Goal: Task Accomplishment & Management: Manage account settings

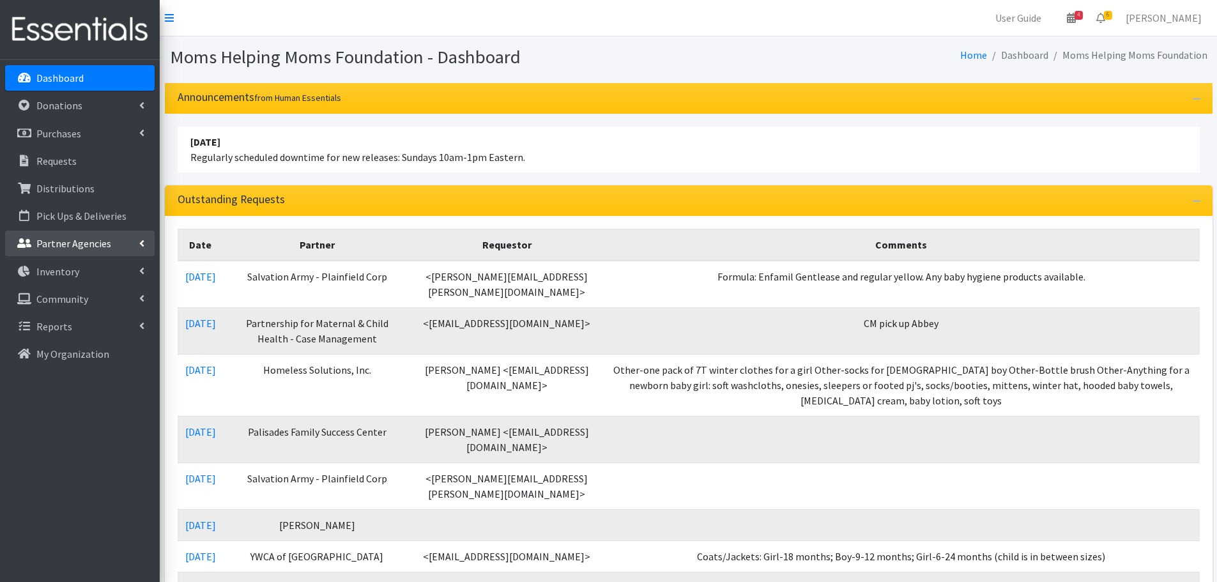
click at [78, 240] on p "Partner Agencies" at bounding box center [73, 243] width 75 height 13
click at [78, 265] on link "All Partners" at bounding box center [79, 272] width 149 height 26
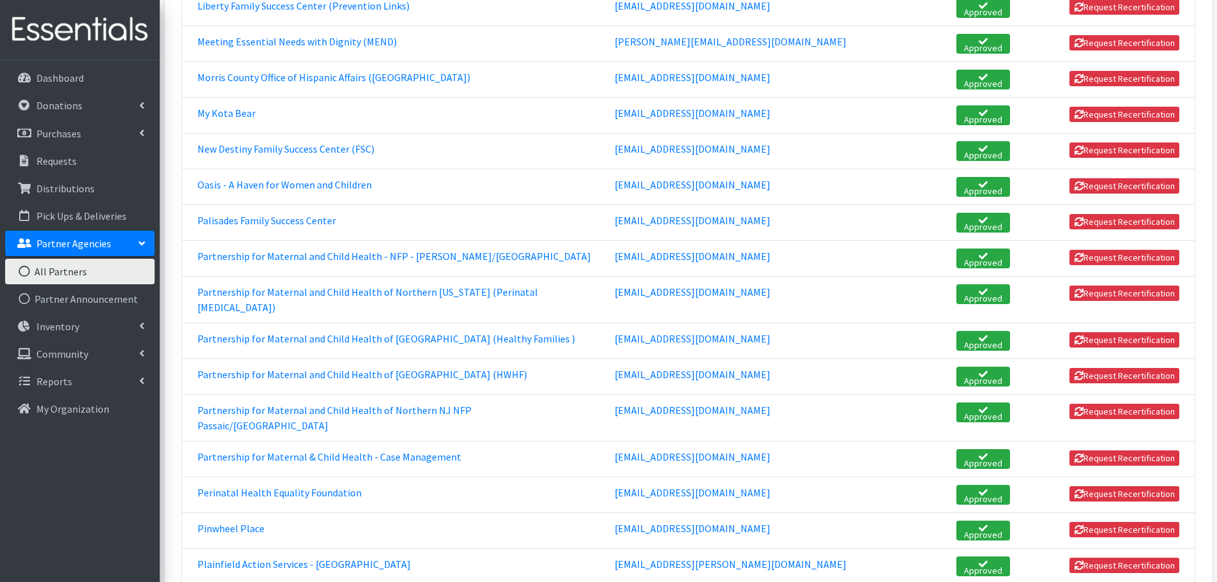
scroll to position [1852, 0]
click at [388, 450] on link "Partnership for Maternal & Child Health - Case Management" at bounding box center [329, 456] width 264 height 13
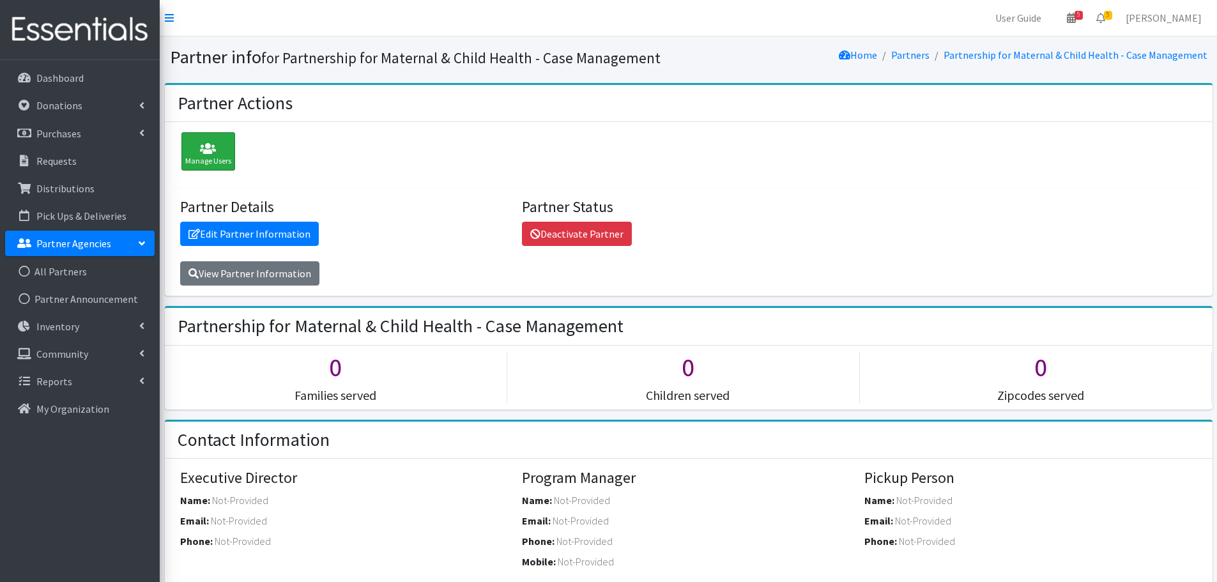
click at [217, 157] on div "Manage Users" at bounding box center [208, 151] width 54 height 38
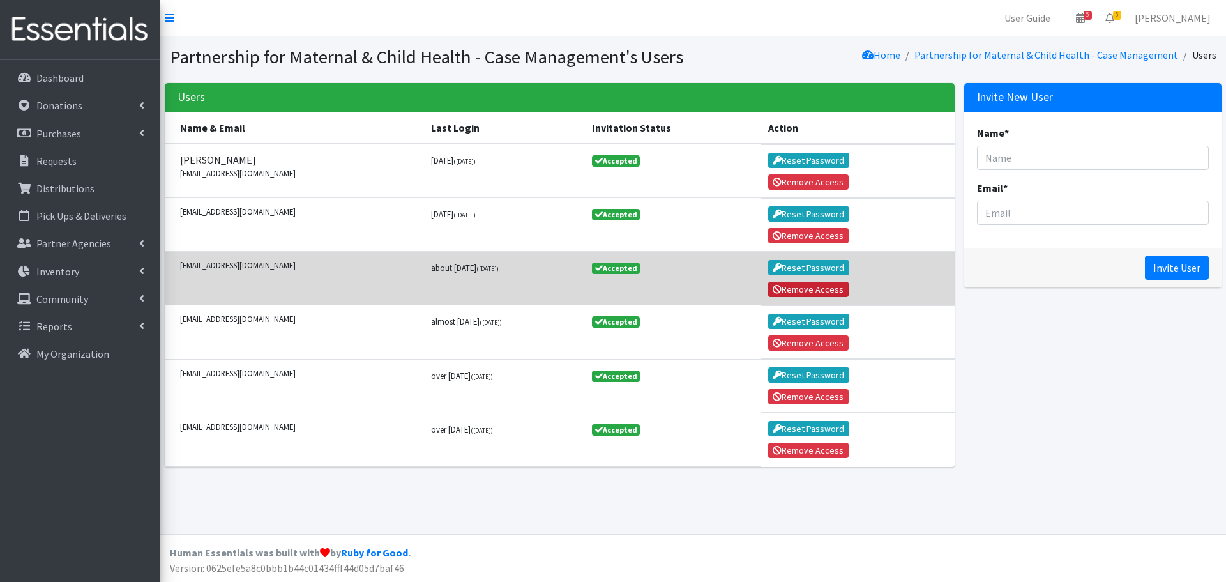
click at [818, 289] on button "Remove Access" at bounding box center [808, 289] width 80 height 15
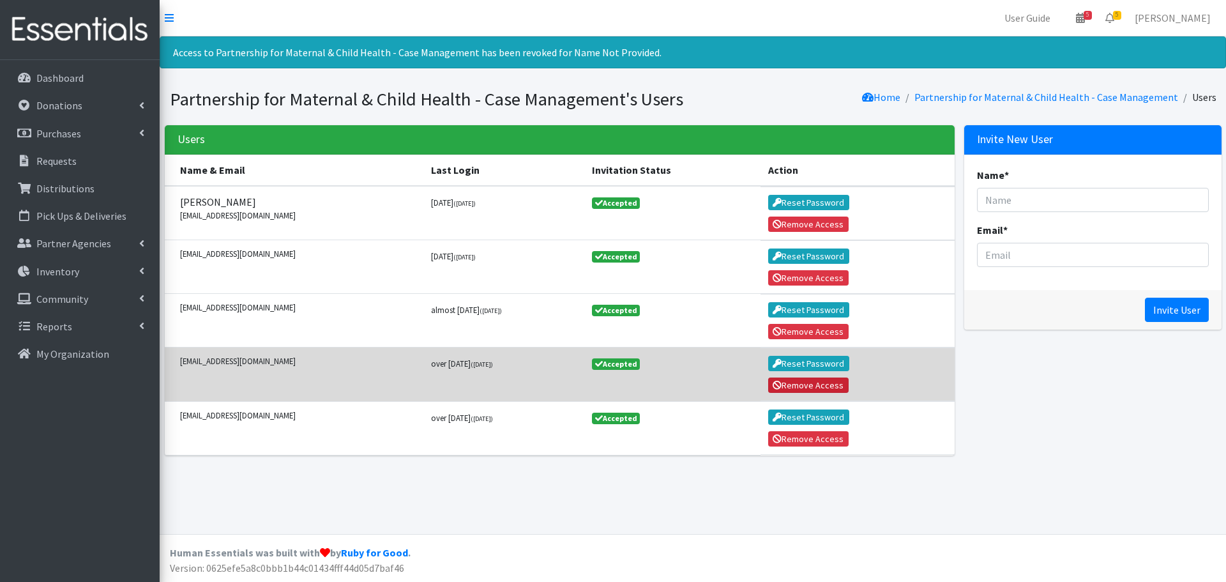
click at [796, 381] on button "Remove Access" at bounding box center [808, 384] width 80 height 15
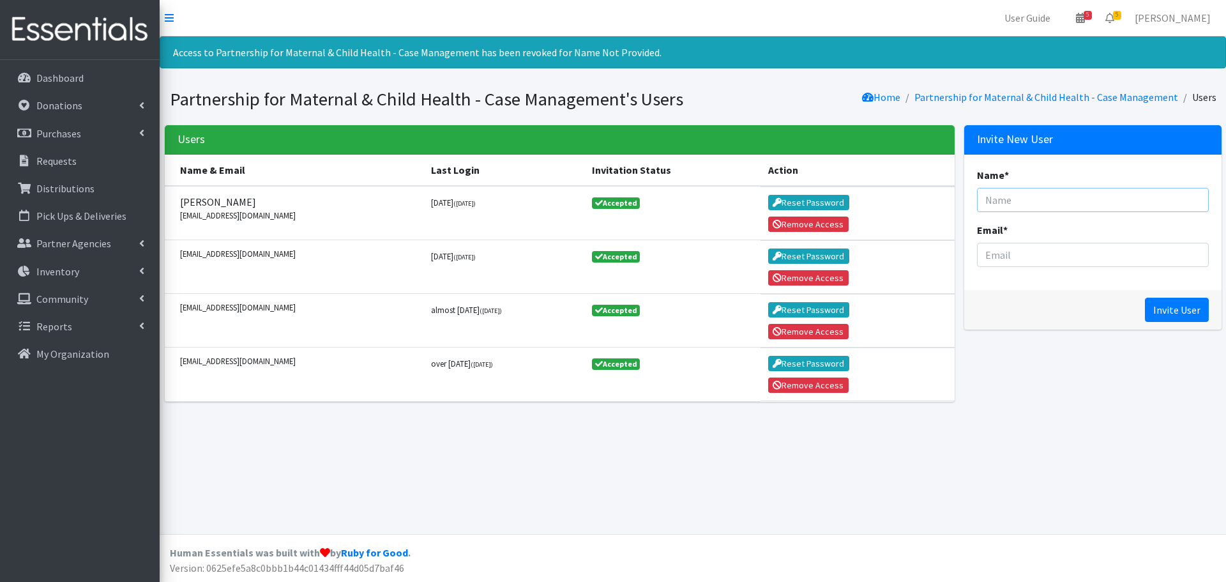
click at [1013, 200] on input "Name *" at bounding box center [1093, 200] width 232 height 24
type input "[PERSON_NAME]"
type input "[EMAIL_ADDRESS][DOMAIN_NAME]"
click at [1168, 310] on input "Invite User" at bounding box center [1177, 310] width 64 height 24
